Goal: Task Accomplishment & Management: Use online tool/utility

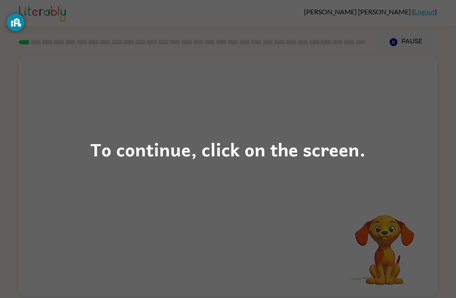
click at [200, 192] on div "To continue, click on the screen." at bounding box center [228, 149] width 456 height 298
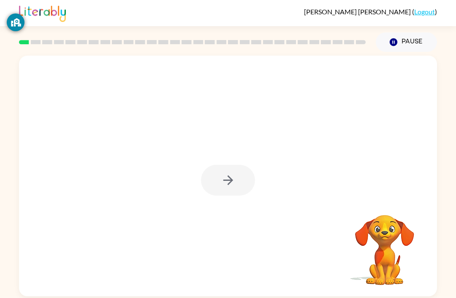
click at [397, 46] on icon "Pause" at bounding box center [393, 42] width 9 height 9
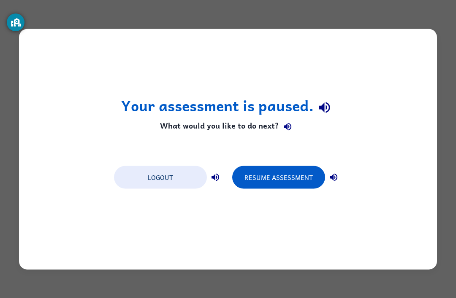
click at [293, 176] on button "Resume Assessment" at bounding box center [278, 177] width 93 height 23
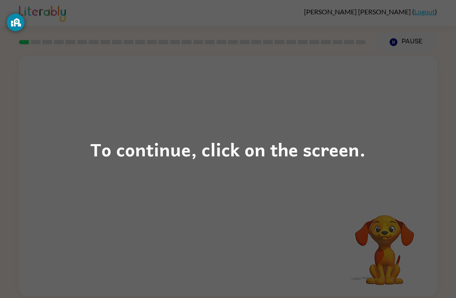
scroll to position [27, 0]
click at [318, 163] on div "To continue, click on the screen." at bounding box center [227, 149] width 275 height 29
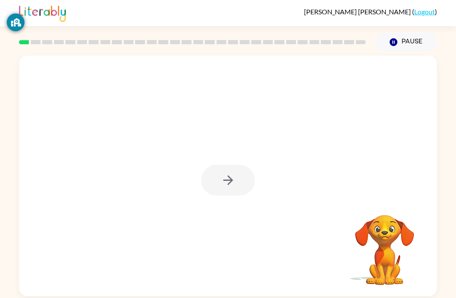
scroll to position [0, 0]
click at [24, 49] on div at bounding box center [192, 42] width 357 height 30
click at [226, 191] on div at bounding box center [228, 180] width 54 height 31
click at [223, 173] on div at bounding box center [228, 180] width 54 height 31
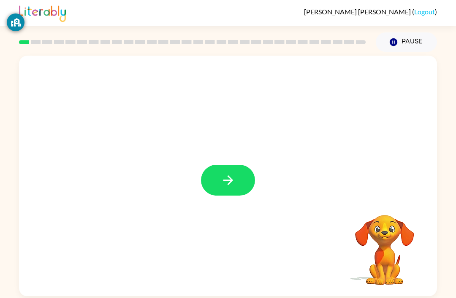
click at [237, 183] on button "button" at bounding box center [228, 180] width 54 height 31
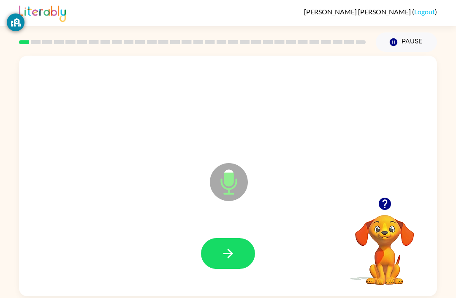
click at [233, 261] on icon "button" at bounding box center [228, 253] width 15 height 15
click at [236, 248] on button "button" at bounding box center [228, 253] width 54 height 31
click at [242, 260] on button "button" at bounding box center [228, 253] width 54 height 31
click at [454, 132] on div "u Microphone The Microphone is here when it is your turn to talk Your browser m…" at bounding box center [228, 174] width 456 height 245
click at [227, 255] on icon "button" at bounding box center [228, 254] width 10 height 10
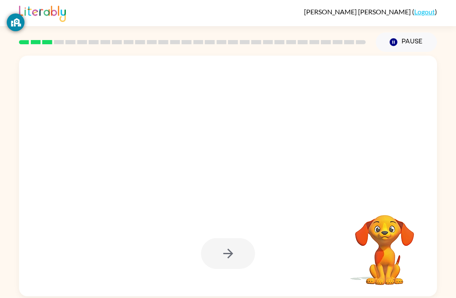
click at [231, 250] on div at bounding box center [228, 253] width 54 height 31
click at [230, 258] on icon "button" at bounding box center [228, 253] width 15 height 15
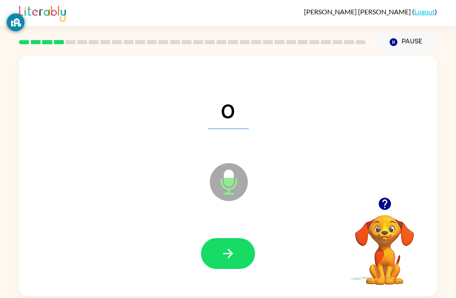
click at [69, 47] on div at bounding box center [192, 42] width 357 height 30
click at [68, 38] on div at bounding box center [192, 42] width 357 height 30
click at [67, 38] on div at bounding box center [192, 42] width 357 height 30
click at [227, 255] on icon "button" at bounding box center [228, 254] width 10 height 10
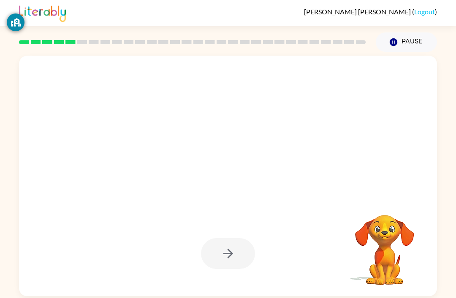
click at [239, 238] on div at bounding box center [227, 253] width 401 height 69
click at [224, 248] on div at bounding box center [228, 253] width 54 height 31
click at [246, 247] on div at bounding box center [228, 253] width 54 height 31
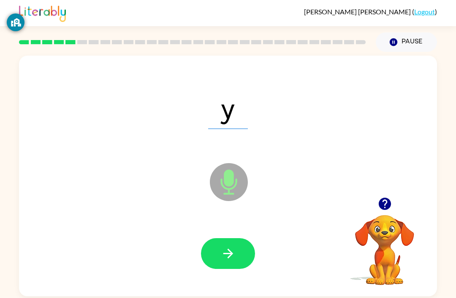
click at [433, 177] on div "y Microphone The Microphone is here when it is your turn to talk" at bounding box center [228, 176] width 418 height 241
click at [232, 259] on icon "button" at bounding box center [228, 253] width 15 height 15
click at [238, 254] on button "button" at bounding box center [228, 253] width 54 height 31
click at [211, 233] on div at bounding box center [227, 253] width 401 height 69
click at [246, 256] on button "button" at bounding box center [228, 253] width 54 height 31
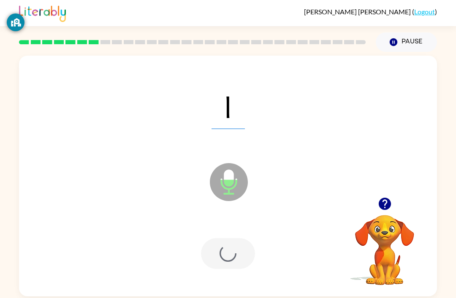
scroll to position [0, 0]
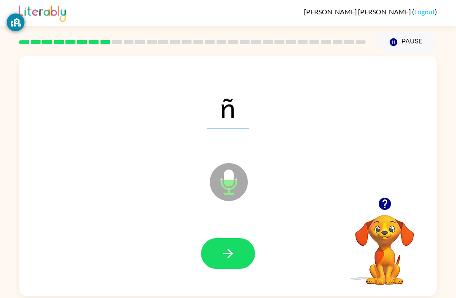
click at [237, 254] on button "button" at bounding box center [228, 253] width 54 height 31
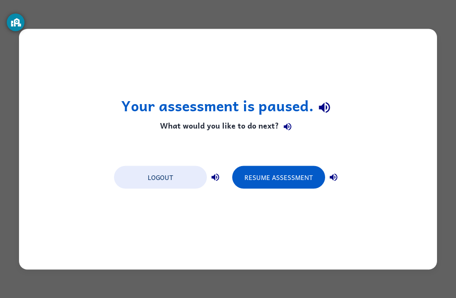
click at [277, 185] on button "Resume Assessment" at bounding box center [278, 177] width 93 height 23
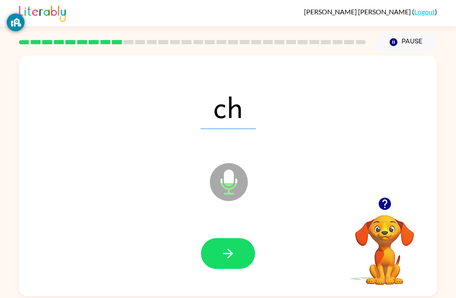
click at [416, 173] on div "ch Microphone The Microphone is here when it is your turn to talk" at bounding box center [228, 176] width 418 height 241
click at [250, 248] on button "button" at bounding box center [228, 253] width 54 height 31
click at [238, 259] on button "button" at bounding box center [228, 253] width 54 height 31
click at [277, 252] on div at bounding box center [227, 253] width 401 height 69
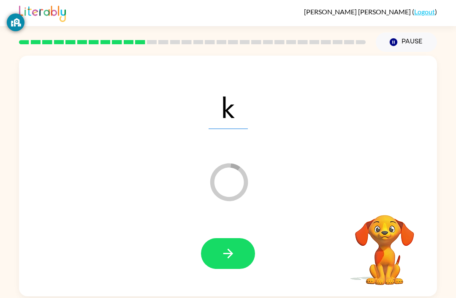
click at [241, 258] on button "button" at bounding box center [228, 253] width 54 height 31
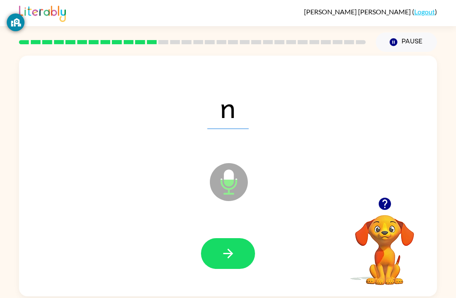
scroll to position [0, 0]
click at [442, 122] on div "n Microphone The Microphone is here when it is your turn to talk Your browser m…" at bounding box center [228, 174] width 456 height 245
click at [239, 234] on div at bounding box center [227, 253] width 401 height 69
click at [192, 296] on div "v Microphone The Microphone is here when it is your turn to talk" at bounding box center [228, 176] width 418 height 241
click at [240, 254] on button "button" at bounding box center [228, 253] width 54 height 31
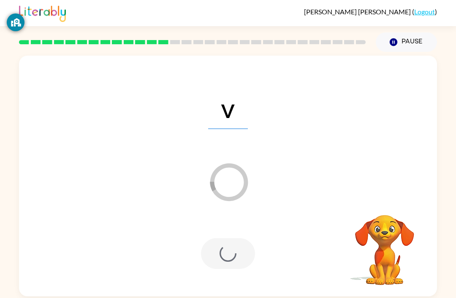
click at [234, 258] on div at bounding box center [228, 253] width 54 height 31
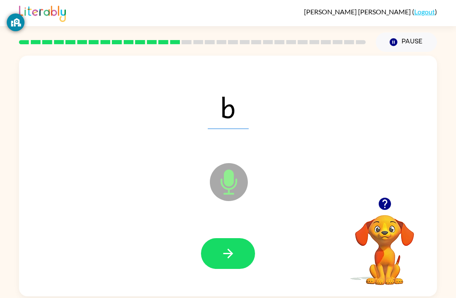
click at [251, 262] on button "button" at bounding box center [228, 253] width 54 height 31
click at [235, 257] on div at bounding box center [228, 253] width 54 height 31
click at [238, 261] on button "button" at bounding box center [228, 253] width 54 height 31
click at [250, 248] on button "button" at bounding box center [228, 253] width 54 height 31
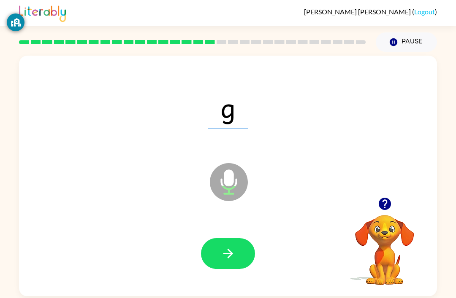
click at [227, 269] on button "button" at bounding box center [228, 253] width 54 height 31
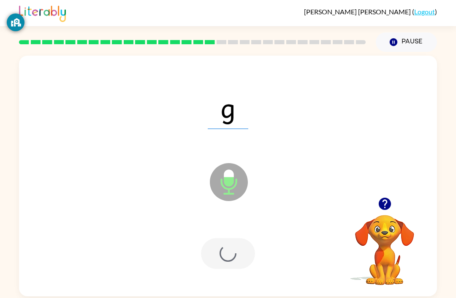
click at [228, 272] on div at bounding box center [227, 253] width 401 height 69
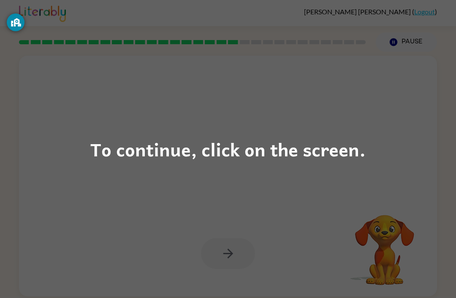
click at [382, 133] on div "To continue, click on the screen." at bounding box center [228, 149] width 456 height 298
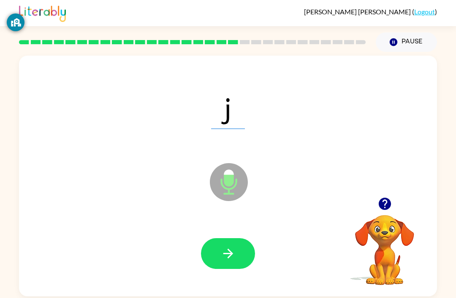
click at [232, 252] on icon "button" at bounding box center [228, 253] width 15 height 15
click at [322, 265] on div at bounding box center [227, 253] width 401 height 69
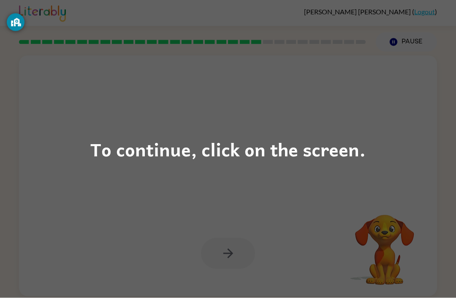
scroll to position [3, 0]
click at [363, 156] on div "To continue, click on the screen." at bounding box center [227, 149] width 275 height 29
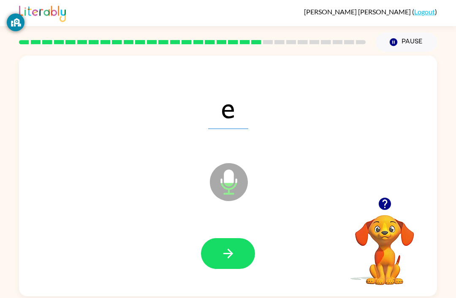
click at [230, 239] on button "button" at bounding box center [228, 253] width 54 height 31
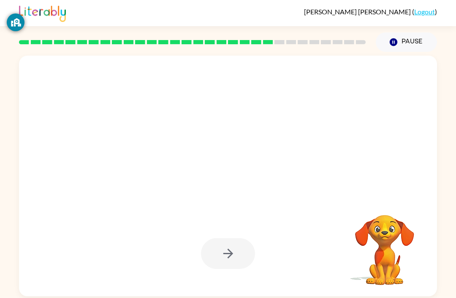
click at [246, 250] on div at bounding box center [228, 253] width 54 height 31
click at [242, 253] on div at bounding box center [228, 253] width 54 height 31
click at [237, 251] on button "button" at bounding box center [228, 253] width 54 height 31
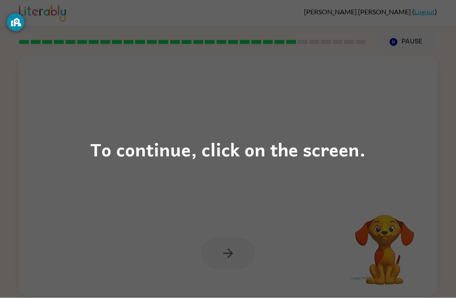
scroll to position [14, 0]
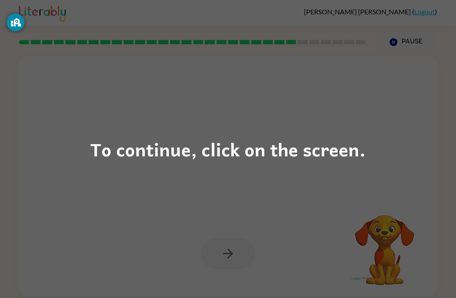
click at [245, 147] on div "To continue, click on the screen." at bounding box center [227, 149] width 275 height 29
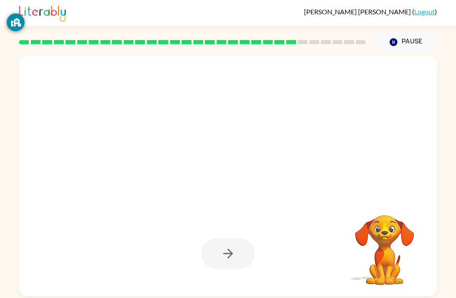
click at [247, 108] on div at bounding box center [227, 107] width 401 height 69
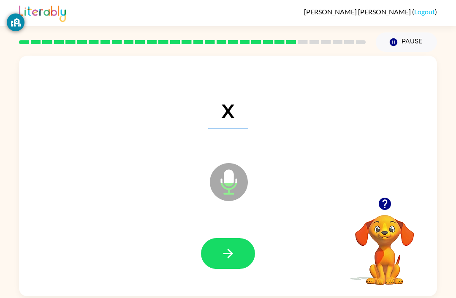
click at [240, 238] on button "button" at bounding box center [228, 253] width 54 height 31
click at [276, 249] on div at bounding box center [227, 253] width 401 height 69
click at [234, 255] on button "button" at bounding box center [228, 253] width 54 height 31
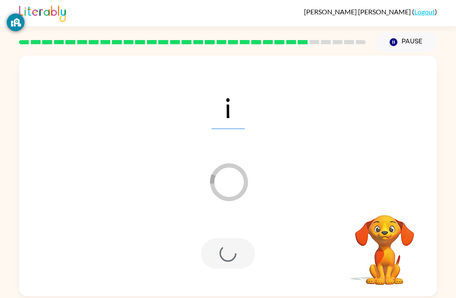
click at [229, 239] on div at bounding box center [228, 253] width 54 height 31
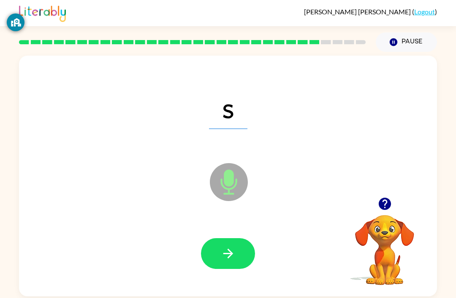
click at [232, 246] on icon "button" at bounding box center [228, 253] width 15 height 15
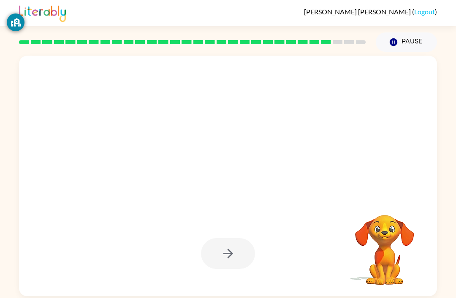
click at [233, 238] on div at bounding box center [228, 253] width 54 height 31
click at [230, 248] on div at bounding box center [228, 253] width 54 height 31
click at [230, 246] on div at bounding box center [228, 253] width 54 height 31
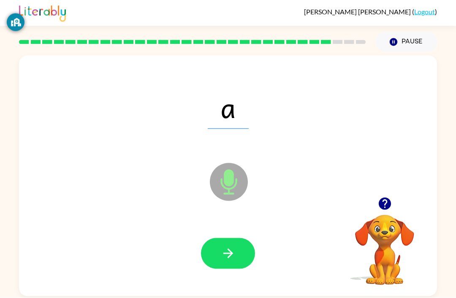
scroll to position [12, 0]
click at [228, 171] on icon "Microphone The Microphone is here when it is your turn to talk" at bounding box center [271, 192] width 127 height 63
click at [233, 246] on icon "button" at bounding box center [228, 253] width 15 height 15
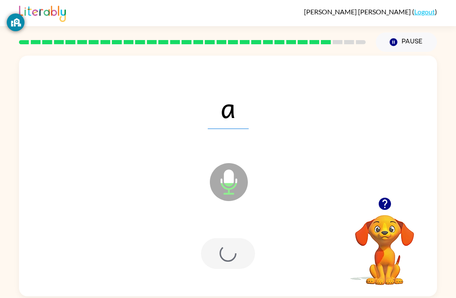
click at [233, 243] on div at bounding box center [228, 253] width 54 height 31
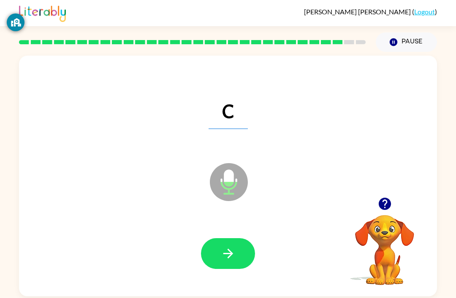
click at [231, 249] on icon "button" at bounding box center [228, 254] width 10 height 10
click at [222, 246] on icon "button" at bounding box center [228, 253] width 15 height 15
